Goal: Information Seeking & Learning: Learn about a topic

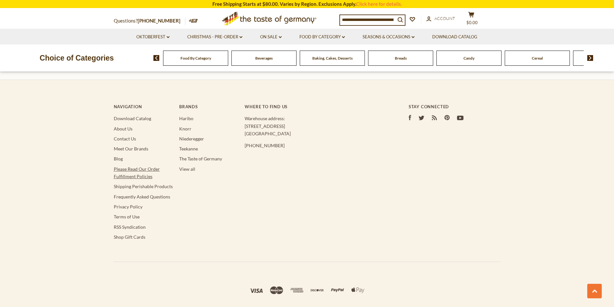
scroll to position [1773, 0]
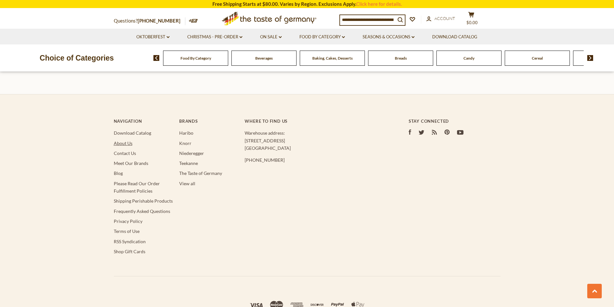
click at [123, 141] on link "About Us" at bounding box center [123, 143] width 19 height 5
click at [138, 219] on link "Privacy Policy" at bounding box center [128, 221] width 29 height 5
click at [128, 198] on link "Shipping Perishable Products" at bounding box center [143, 200] width 59 height 5
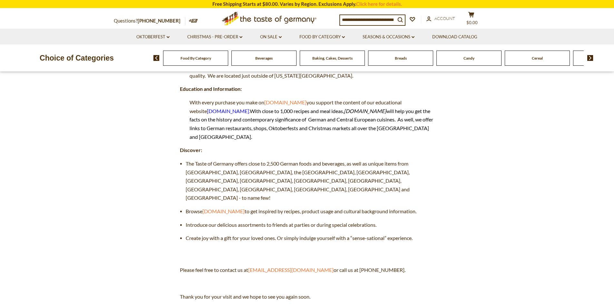
scroll to position [129, 0]
